Goal: Task Accomplishment & Management: Manage account settings

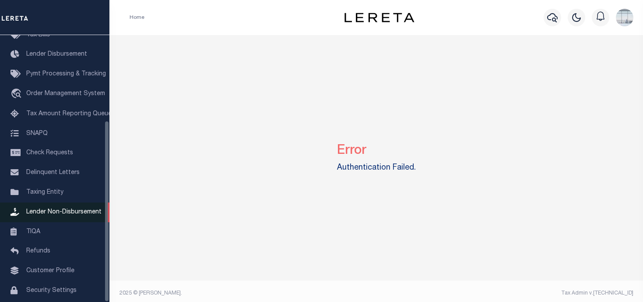
scroll to position [125, 0]
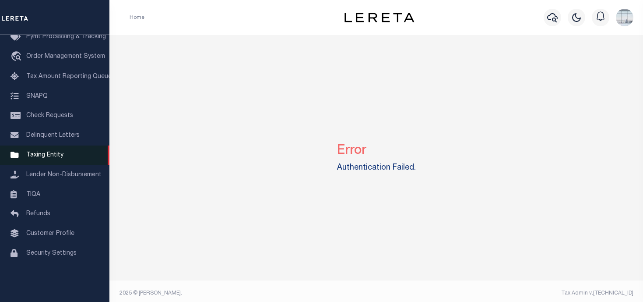
click at [45, 158] on span "Taxing Entity" at bounding box center [44, 155] width 37 height 6
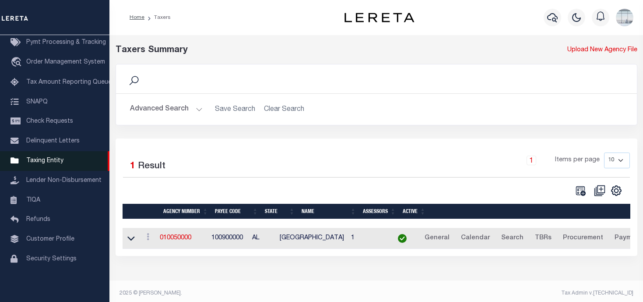
scroll to position [81, 0]
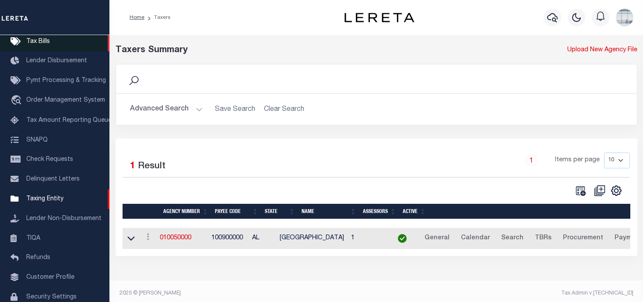
click at [43, 43] on span "Tax Bills" at bounding box center [38, 42] width 24 height 6
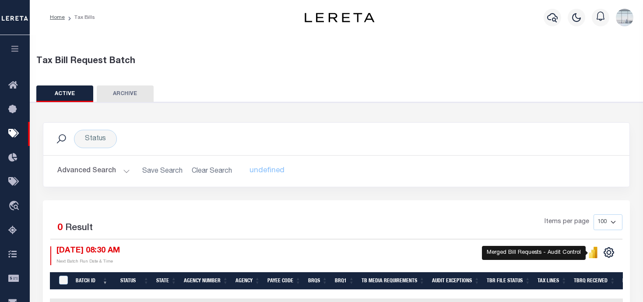
scroll to position [21, 0]
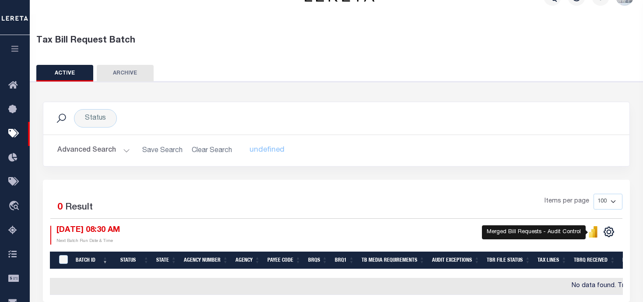
click at [592, 235] on icon "" at bounding box center [591, 235] width 4 height 6
click at [16, 50] on icon "button" at bounding box center [15, 49] width 10 height 8
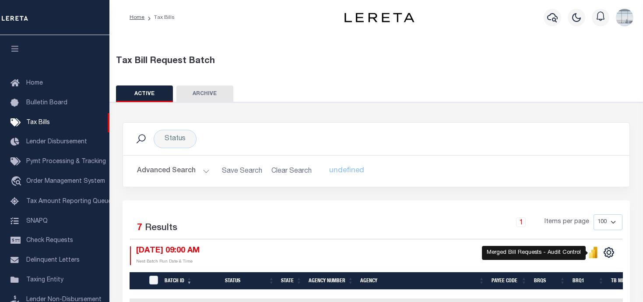
click at [590, 252] on icon "" at bounding box center [593, 251] width 10 height 11
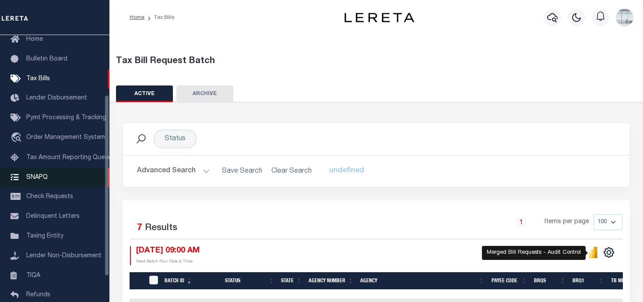
scroll to position [88, 0]
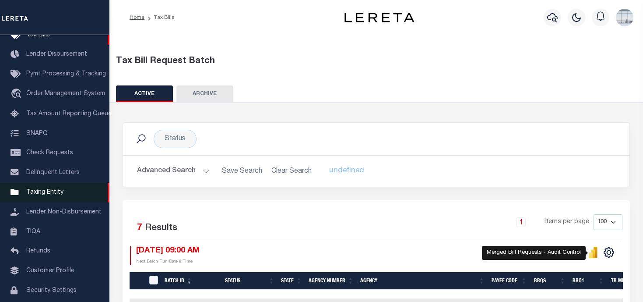
click at [42, 194] on span "Taxing Entity" at bounding box center [44, 192] width 37 height 6
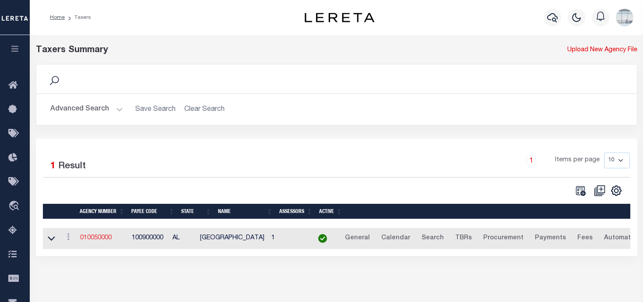
click at [95, 239] on link "010050000" at bounding box center [96, 238] width 32 height 6
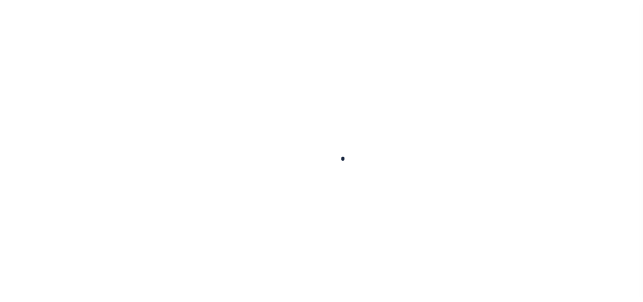
select select
checkbox input "false"
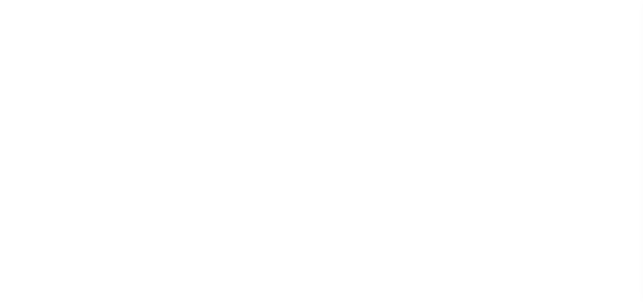
checkbox input "false"
type input "100900000"
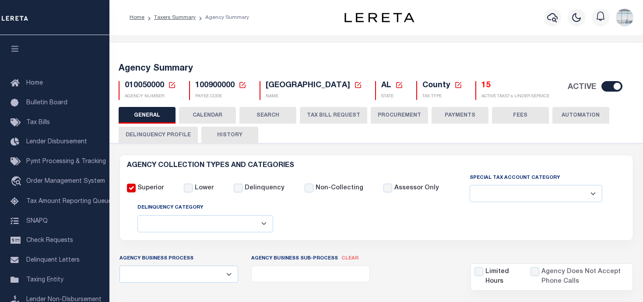
click at [171, 86] on icon at bounding box center [172, 85] width 8 height 8
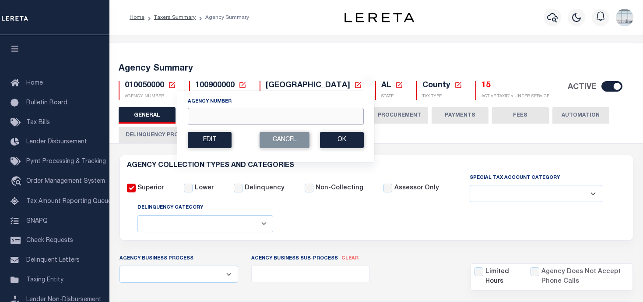
click at [204, 116] on input "Agency Number" at bounding box center [276, 116] width 176 height 17
type input "410790000"
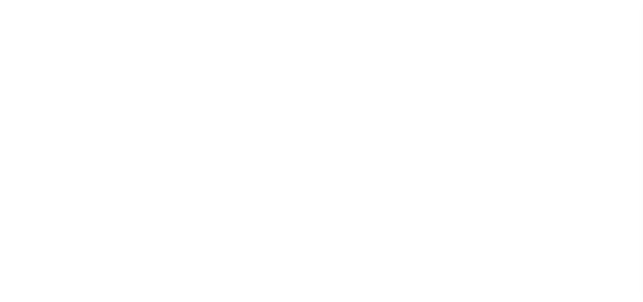
select select
checkbox input "false"
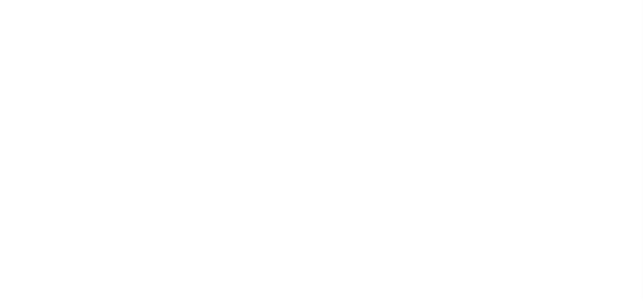
checkbox input "false"
type input "4715700000"
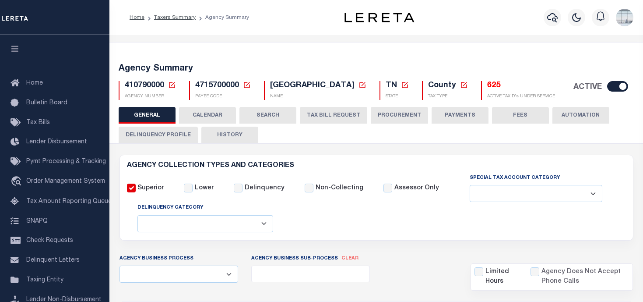
click at [330, 115] on button "TAX BILL REQUEST" at bounding box center [333, 115] width 67 height 17
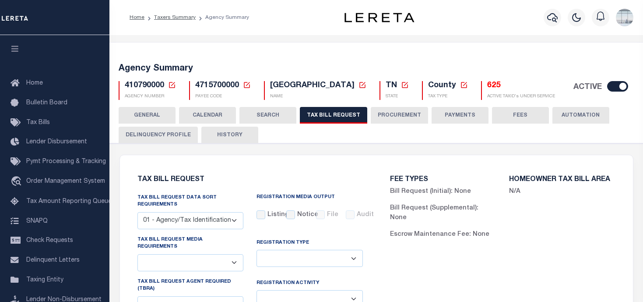
select select "27"
select select "22"
select select "false"
select select "1"
select select
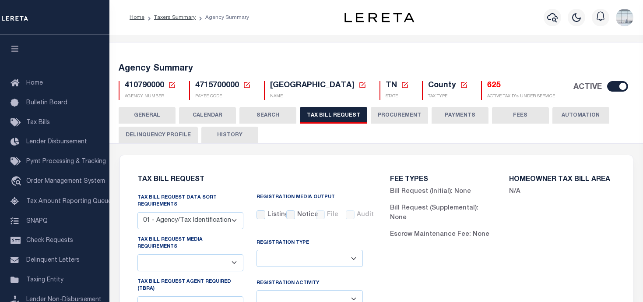
select select "7803021001"
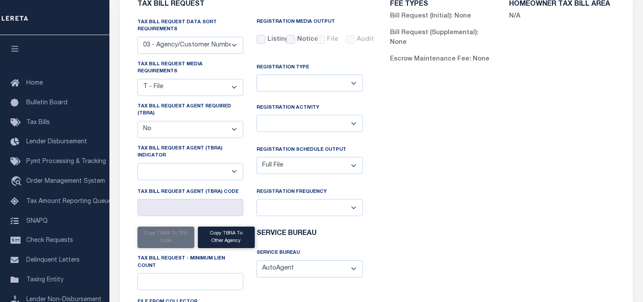
scroll to position [88, 0]
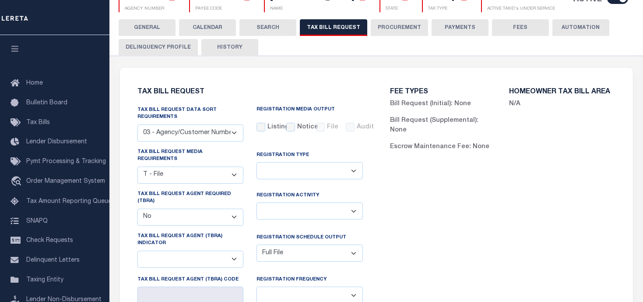
click at [216, 26] on button "CALENDAR" at bounding box center [207, 27] width 57 height 17
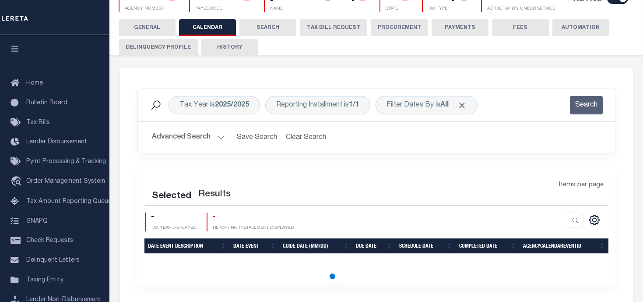
checkbox input "false"
type input "1"
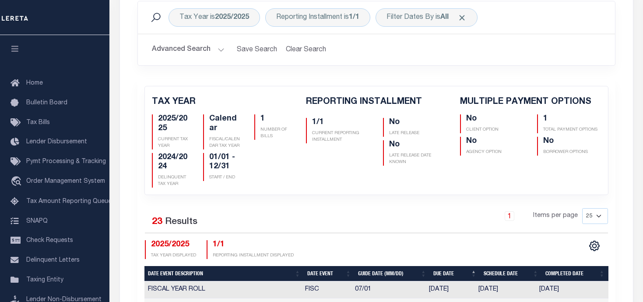
scroll to position [0, 0]
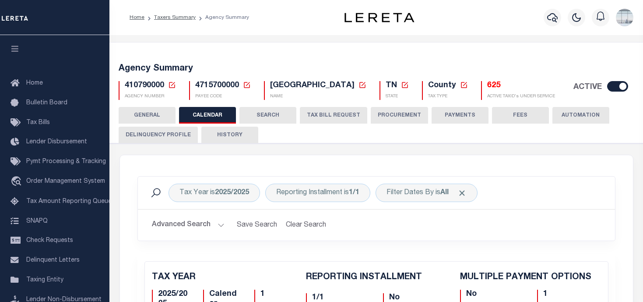
click at [173, 84] on icon at bounding box center [172, 85] width 8 height 8
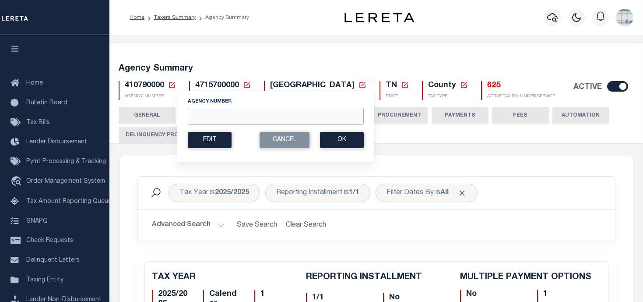
click at [216, 117] on input "Agency Number" at bounding box center [276, 116] width 176 height 17
paste input "310600202"
type input "310600202"
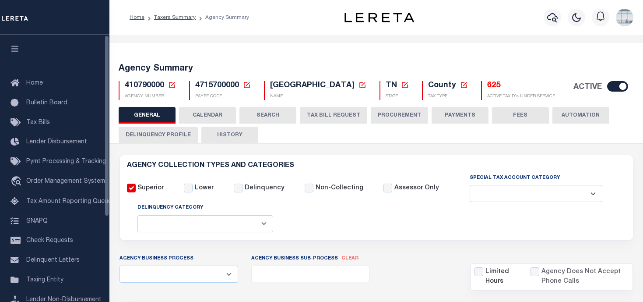
select select
click at [25, 84] on link "Home" at bounding box center [54, 84] width 109 height 20
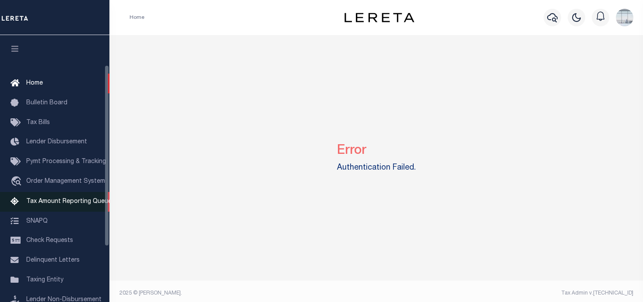
scroll to position [44, 0]
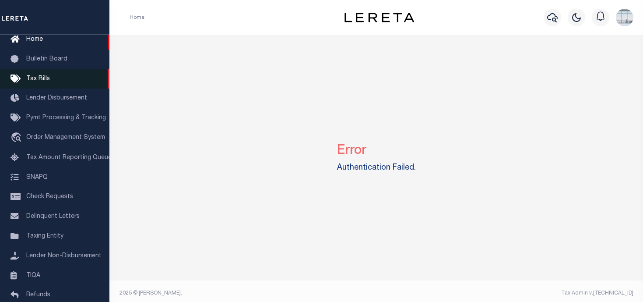
click at [42, 76] on span "Tax Bills" at bounding box center [38, 79] width 24 height 6
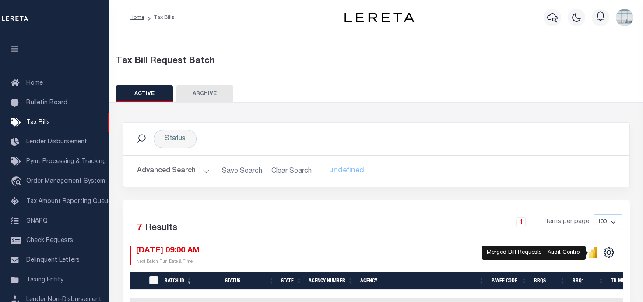
click at [595, 254] on icon "" at bounding box center [593, 253] width 4 height 8
